Goal: Find specific page/section: Find specific page/section

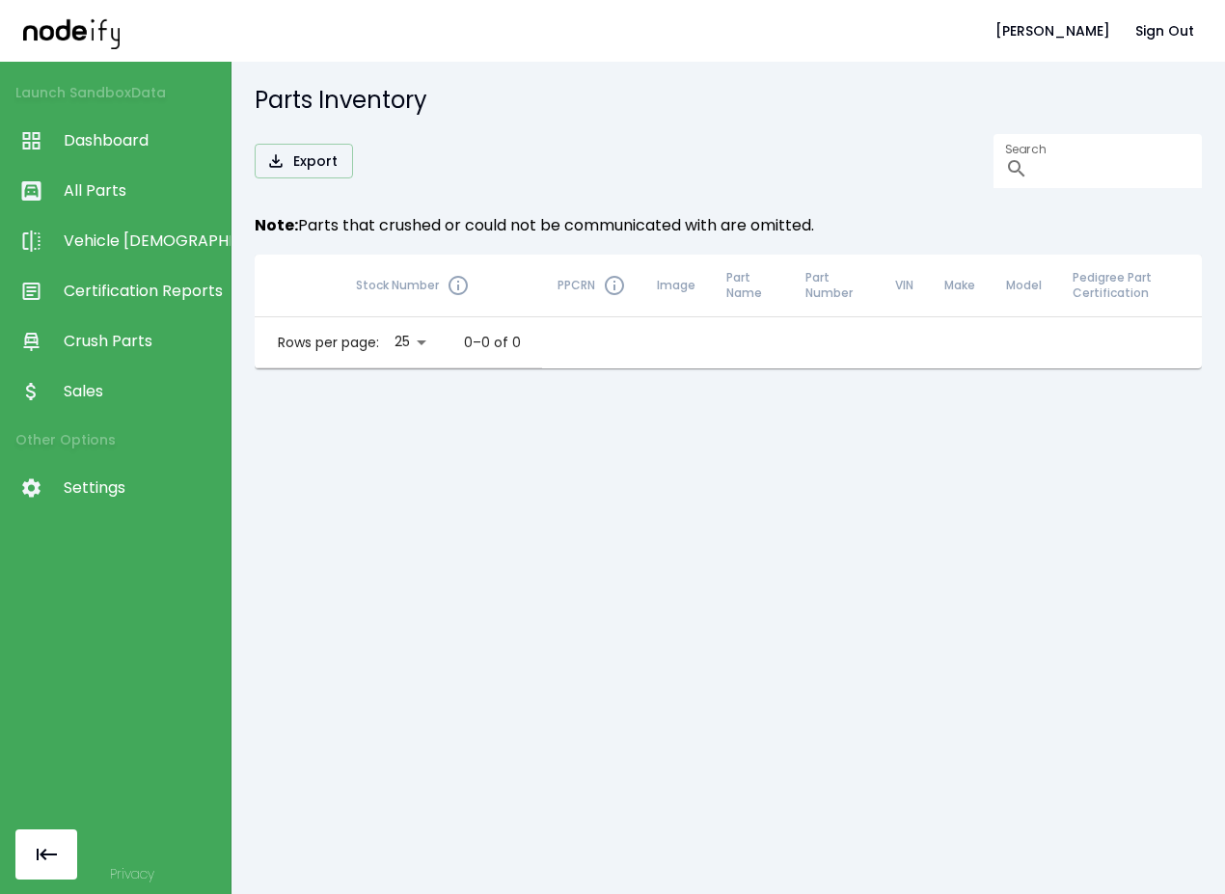
click at [409, 335] on body "[PERSON_NAME] Sign Out Launch Sandbox Data Dashboard All Parts Vehicle Scan Cer…" at bounding box center [612, 447] width 1225 height 894
click at [422, 459] on li "50" at bounding box center [412, 451] width 55 height 35
click at [413, 353] on body "[PERSON_NAME] Sign Out Launch Sandbox Data Dashboard All Parts Vehicle Scan Cer…" at bounding box center [612, 447] width 1225 height 894
click at [410, 489] on li "100" at bounding box center [412, 486] width 55 height 35
click at [320, 529] on div "Stock Number PPCRN Image Part Name Part Number VIN Make Model Pedigree Part Cer…" at bounding box center [728, 568] width 947 height 626
